Goal: Transaction & Acquisition: Download file/media

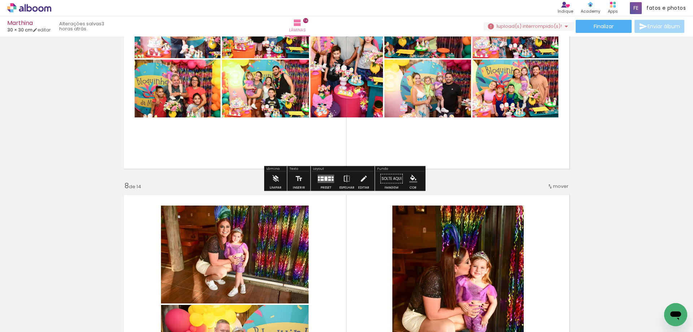
scroll to position [1589, 0]
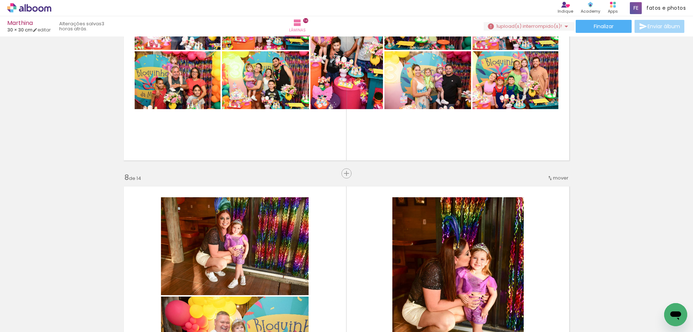
click at [33, 312] on input "Todas as fotos" at bounding box center [19, 310] width 27 height 6
click at [0, 0] on slot "Não utilizadas" at bounding box center [0, 0] width 0 height 0
type input "Não utilizadas"
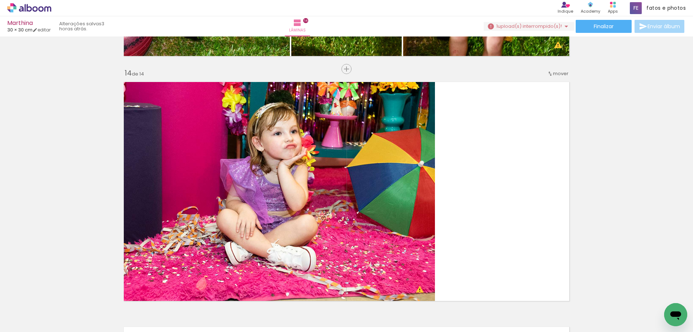
scroll to position [3161, 0]
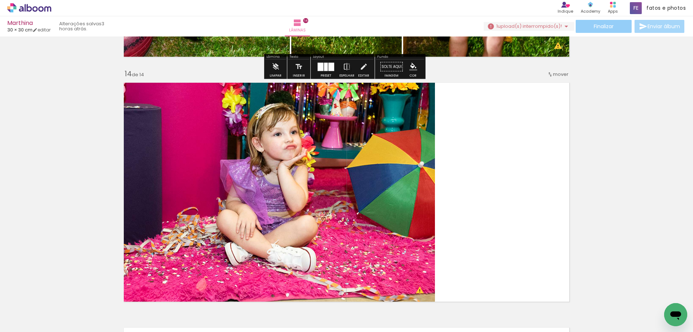
click at [606, 29] on span "Finalizar" at bounding box center [604, 26] width 20 height 5
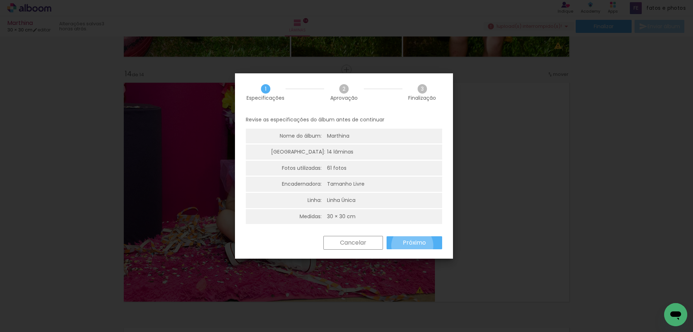
click at [0, 0] on slot "Próximo" at bounding box center [0, 0] width 0 height 0
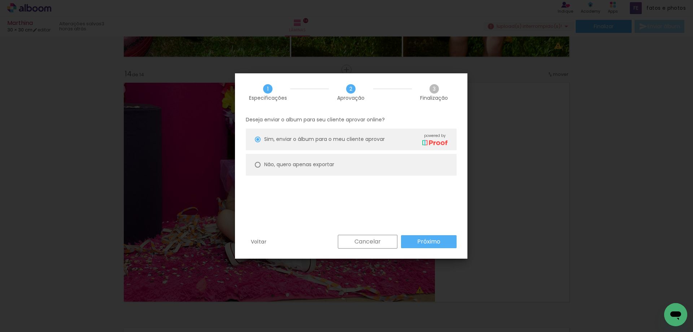
click at [0, 0] on slot "Não, quero apenas exportar" at bounding box center [0, 0] width 0 height 0
type paper-radio-button "on"
click at [0, 0] on slot "Próximo" at bounding box center [0, 0] width 0 height 0
type input "Alta, 300 DPI"
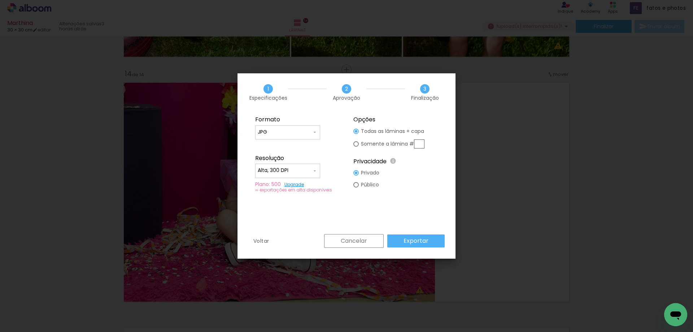
click at [399, 243] on paper-button "Exportar" at bounding box center [415, 240] width 57 height 13
